Goal: Check status: Check status

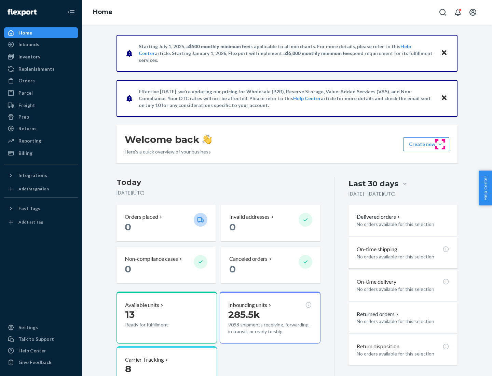
click at [440, 144] on button "Create new Create new inbound Create new order Create new product" at bounding box center [426, 144] width 46 height 14
click at [28, 44] on div "Inbounds" at bounding box center [28, 44] width 21 height 7
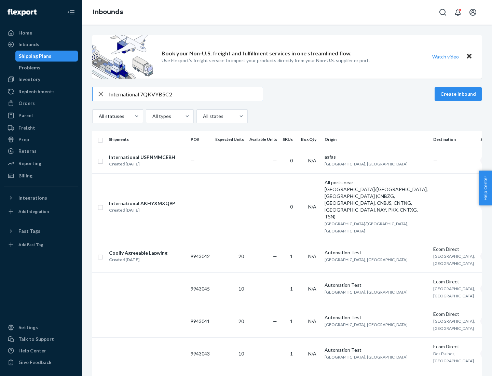
type input "International 7QKVYB5C29"
click at [151, 161] on div "Created [DATE]" at bounding box center [142, 164] width 66 height 7
